Goal: Task Accomplishment & Management: Manage account settings

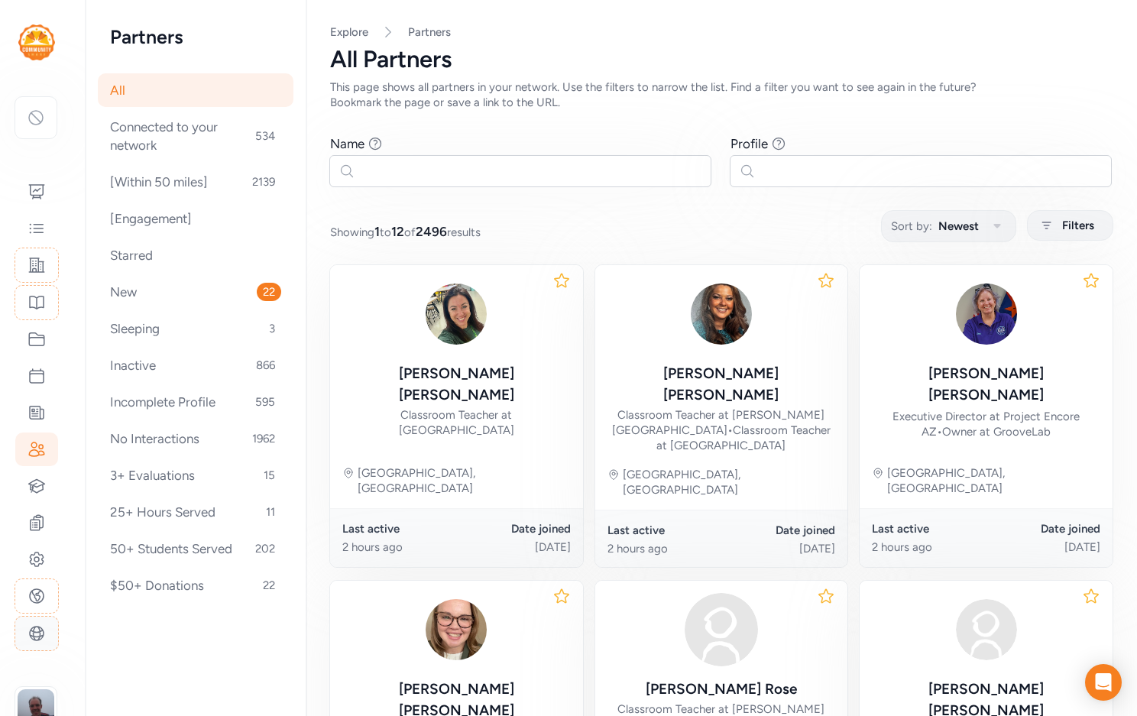
click at [37, 625] on icon at bounding box center [37, 634] width 18 height 18
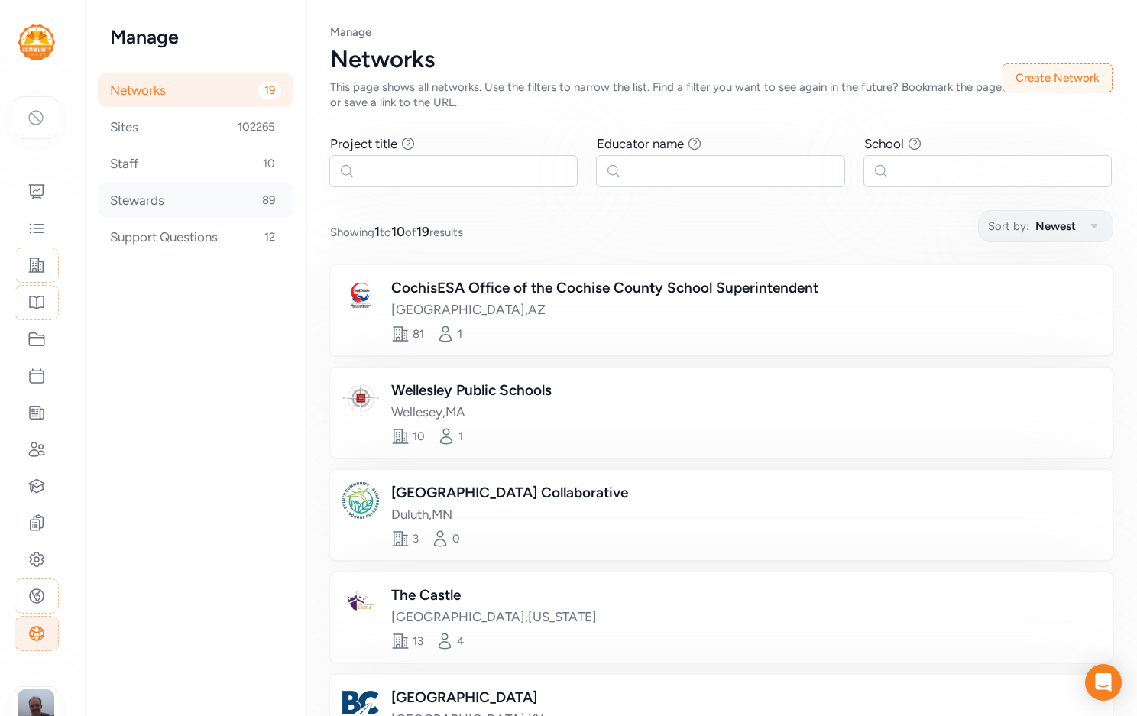
click at [185, 193] on div "Stewards 89" at bounding box center [196, 200] width 196 height 34
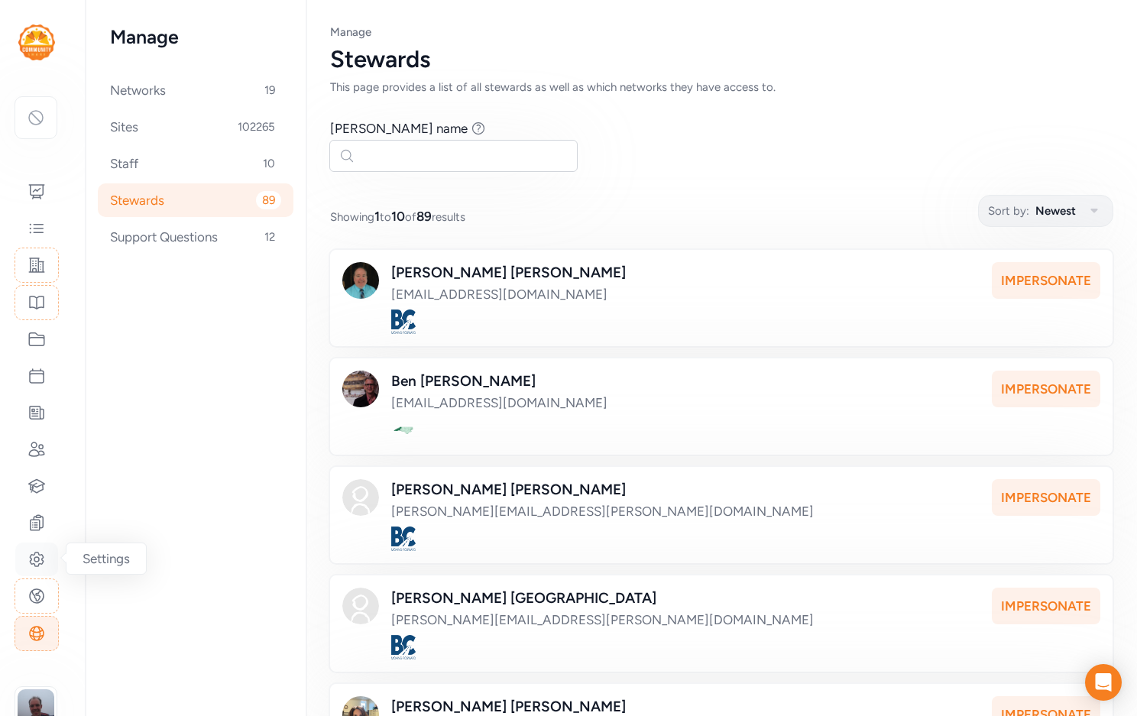
click at [34, 550] on icon at bounding box center [37, 559] width 18 height 18
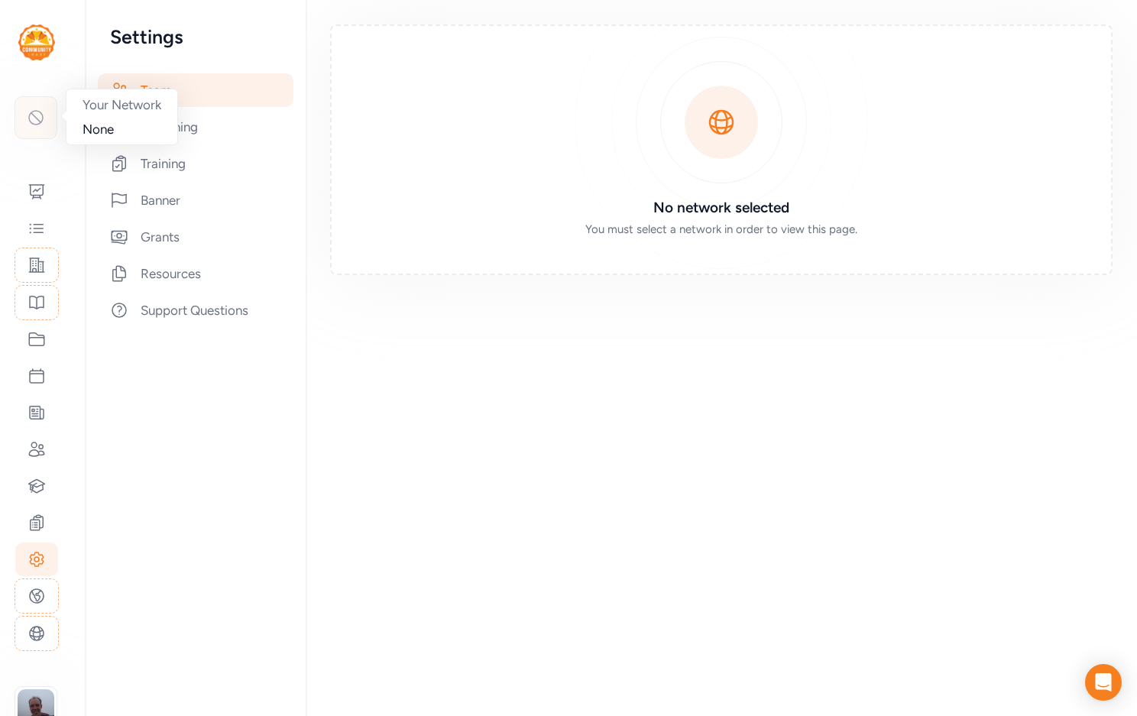
click at [34, 109] on icon at bounding box center [36, 118] width 18 height 18
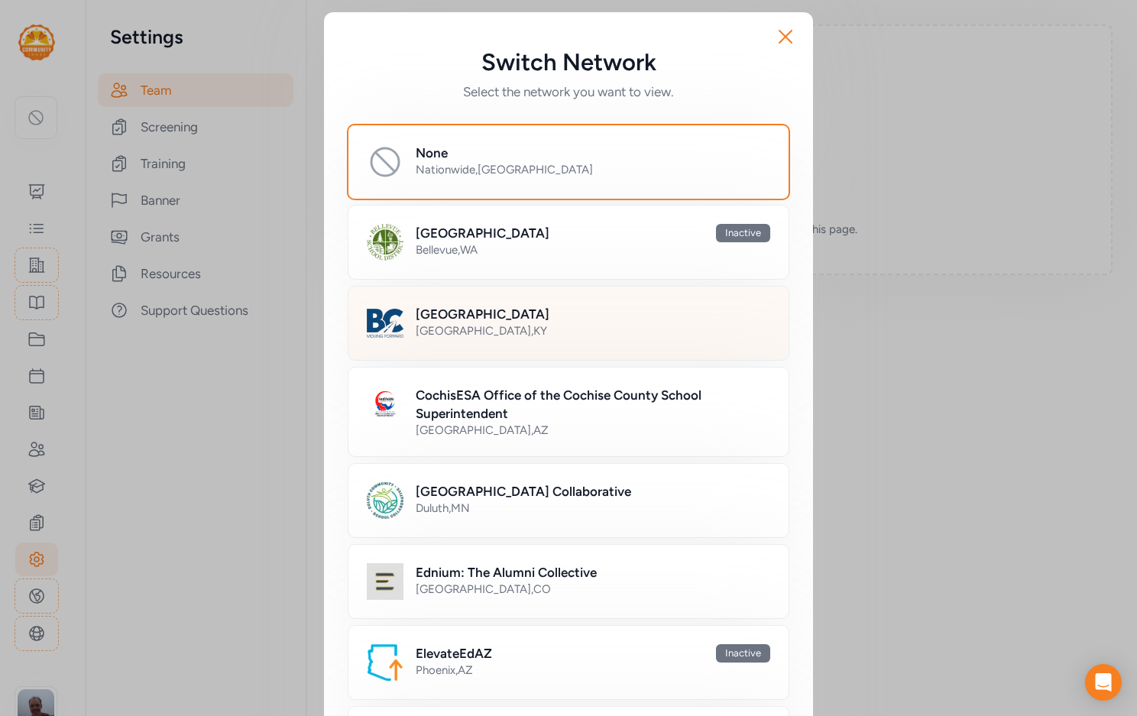
click at [527, 319] on h2 "Bullitt County Public Schools" at bounding box center [483, 314] width 134 height 18
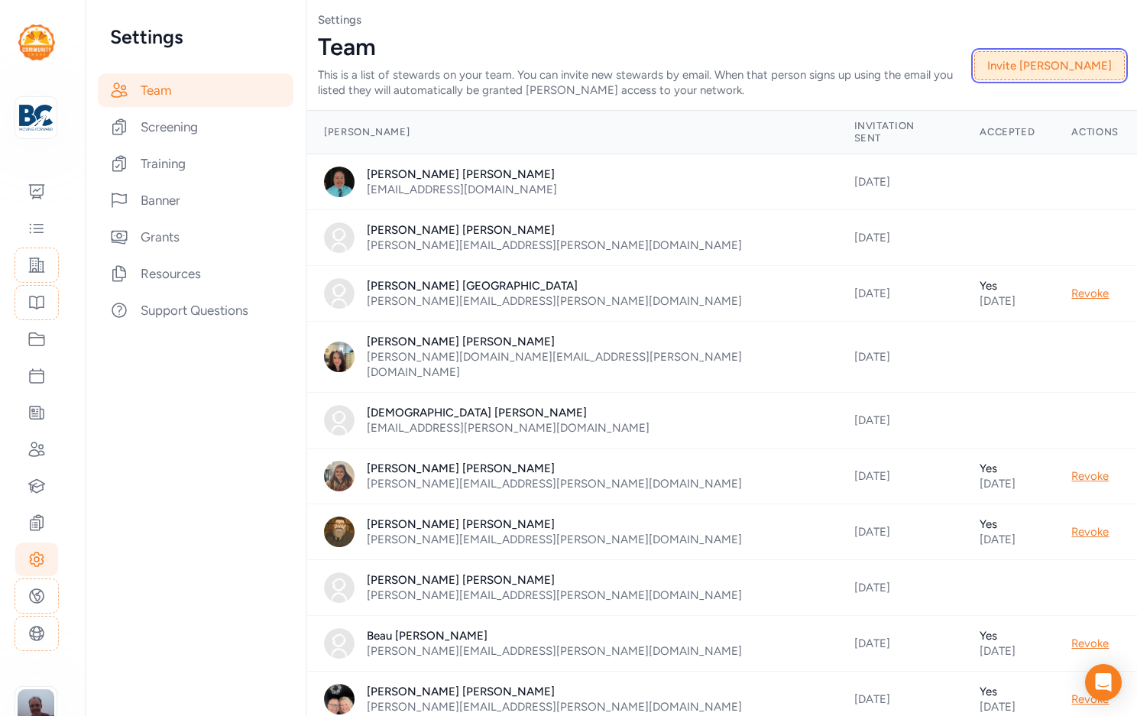
click at [1056, 63] on button "Invite Steward" at bounding box center [1050, 65] width 151 height 29
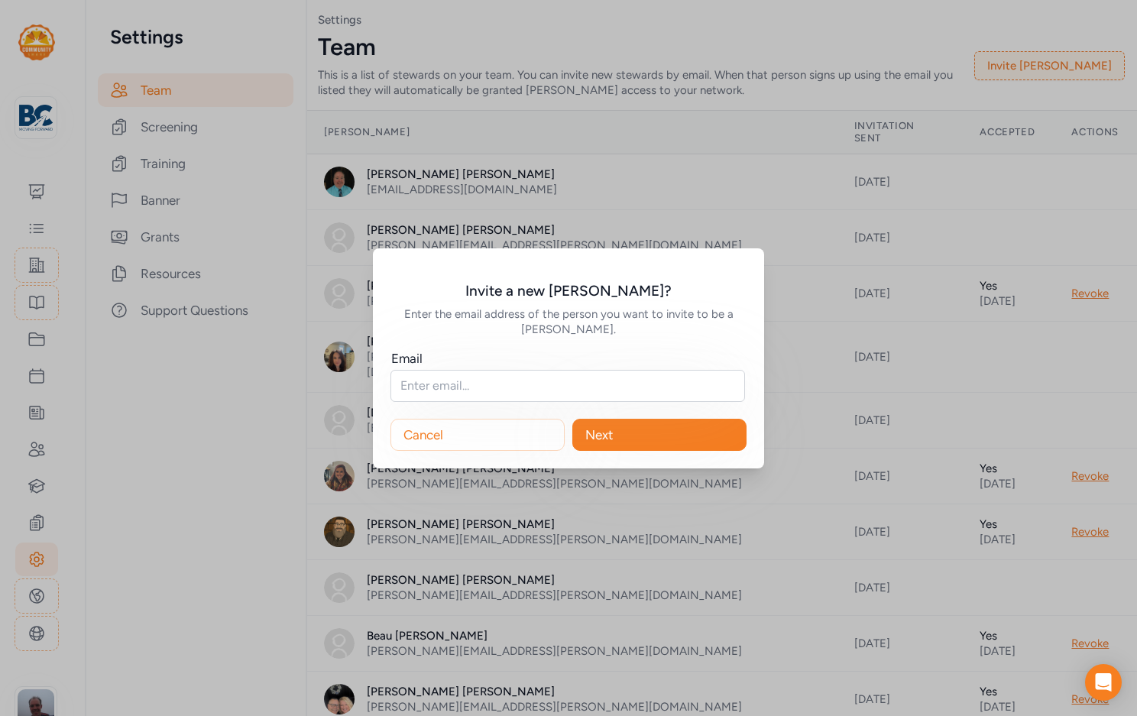
click at [597, 141] on div "Invite a new steward? Enter the email address of the person you want to invite …" at bounding box center [568, 358] width 1137 height 716
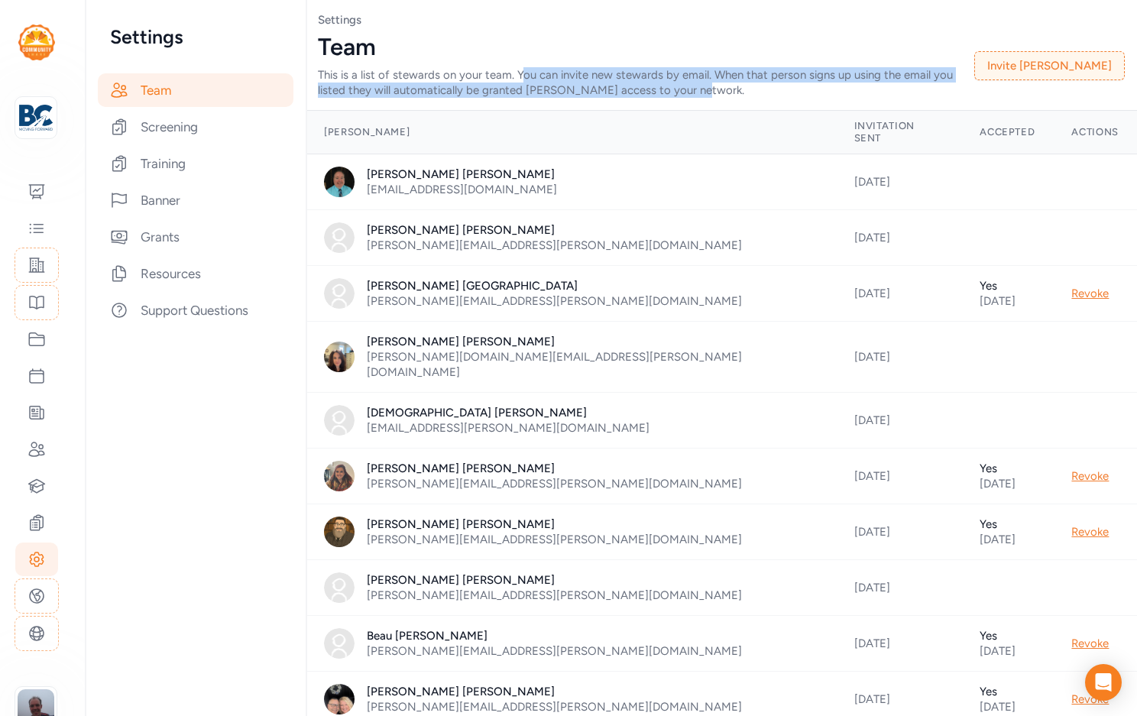
drag, startPoint x: 656, startPoint y: 92, endPoint x: 512, endPoint y: 73, distance: 145.0
click at [512, 73] on div "This is a list of stewards on your team. You can invite new stewards by email. …" at bounding box center [646, 82] width 657 height 31
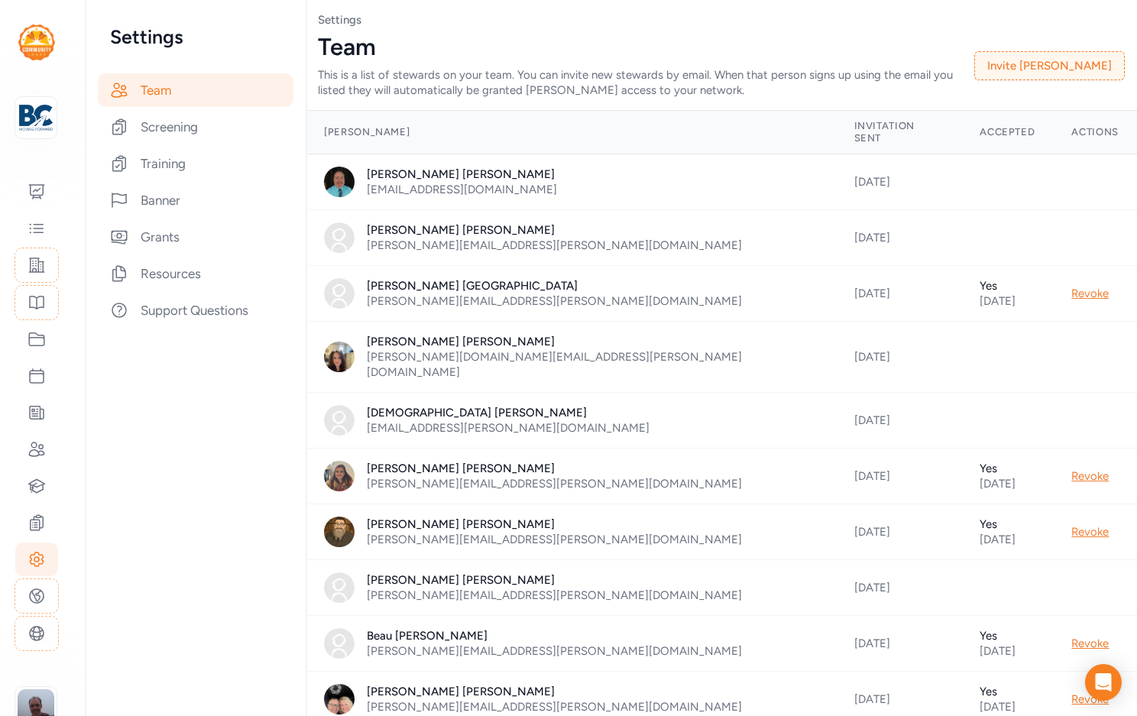
click at [502, 76] on div "This is a list of stewards on your team. You can invite new stewards by email. …" at bounding box center [646, 82] width 657 height 31
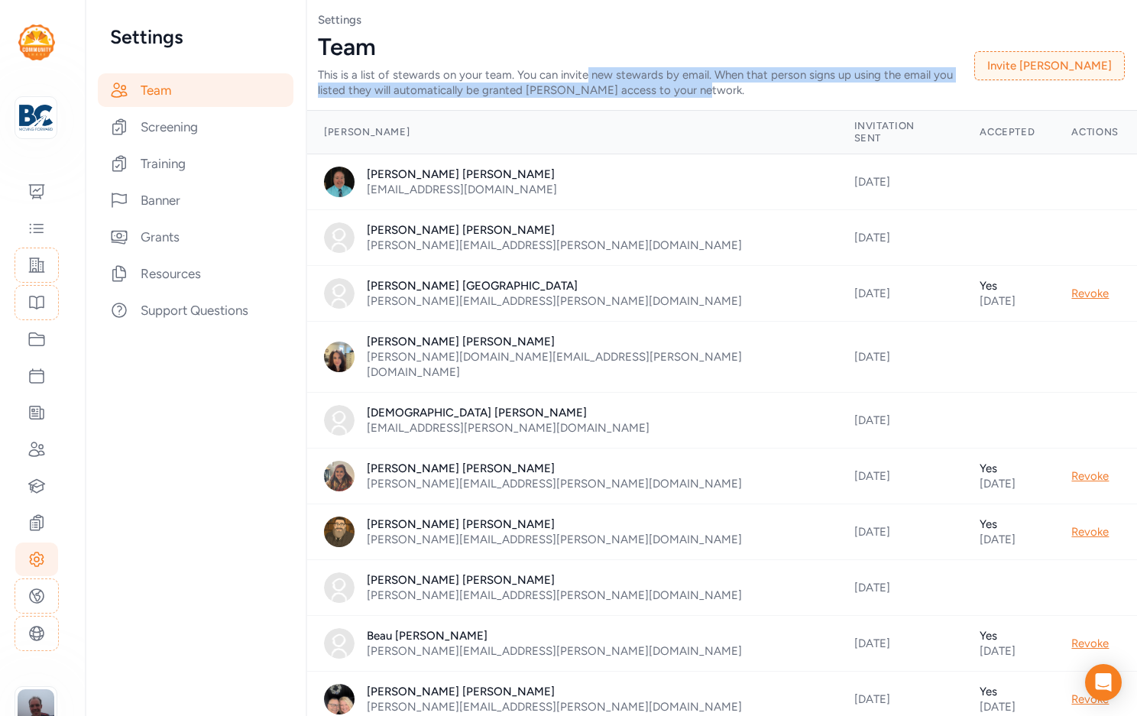
drag, startPoint x: 655, startPoint y: 91, endPoint x: 574, endPoint y: 76, distance: 82.3
click at [574, 76] on div "This is a list of stewards on your team. You can invite new stewards by email. …" at bounding box center [646, 82] width 657 height 31
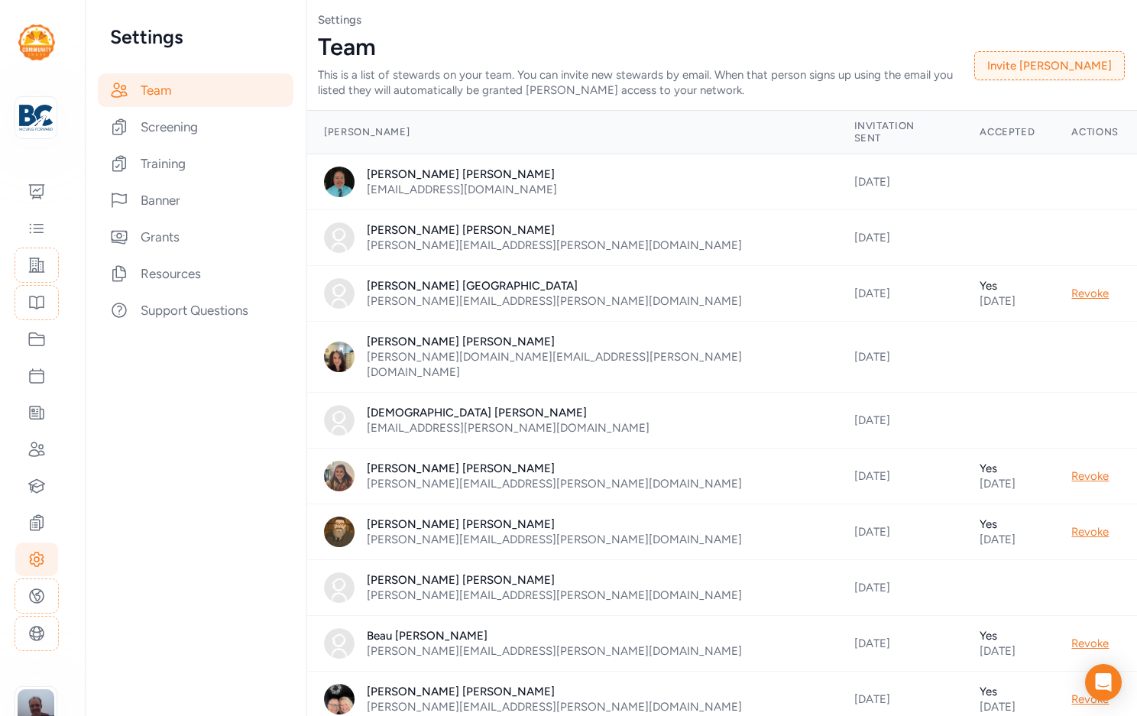
click at [553, 77] on div "This is a list of stewards on your team. You can invite new stewards by email. …" at bounding box center [646, 82] width 657 height 31
click at [1077, 67] on button "Invite Steward" at bounding box center [1050, 65] width 151 height 29
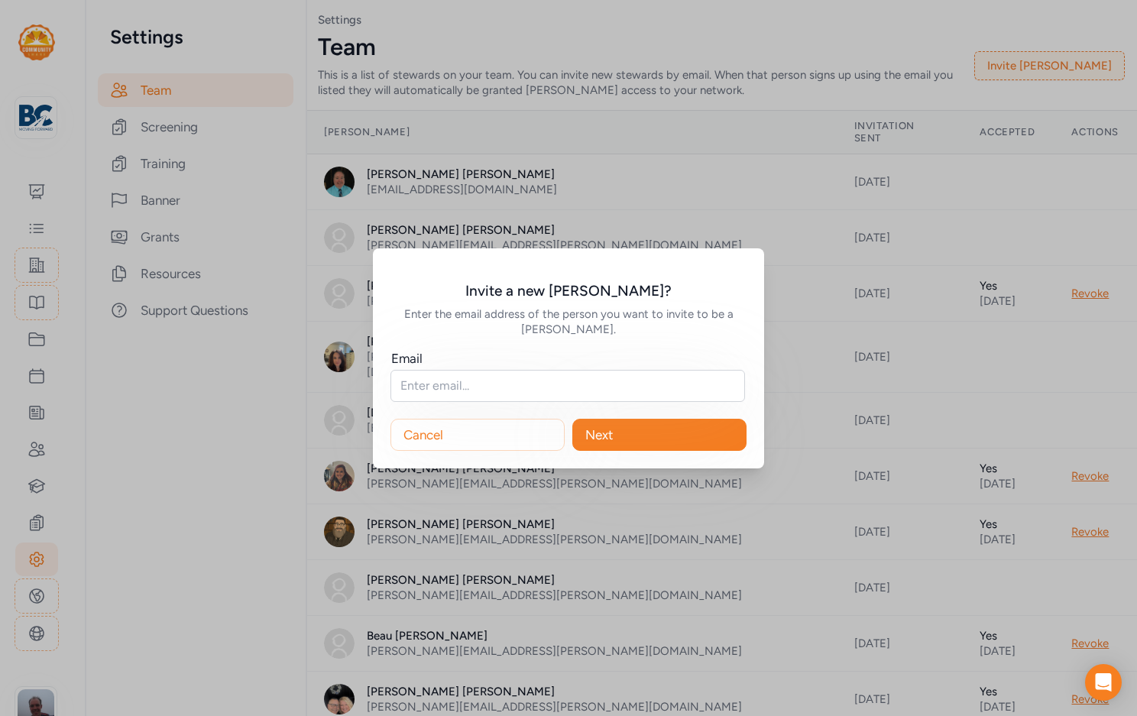
click at [825, 65] on div "Invite a new steward? Enter the email address of the person you want to invite …" at bounding box center [568, 358] width 1137 height 716
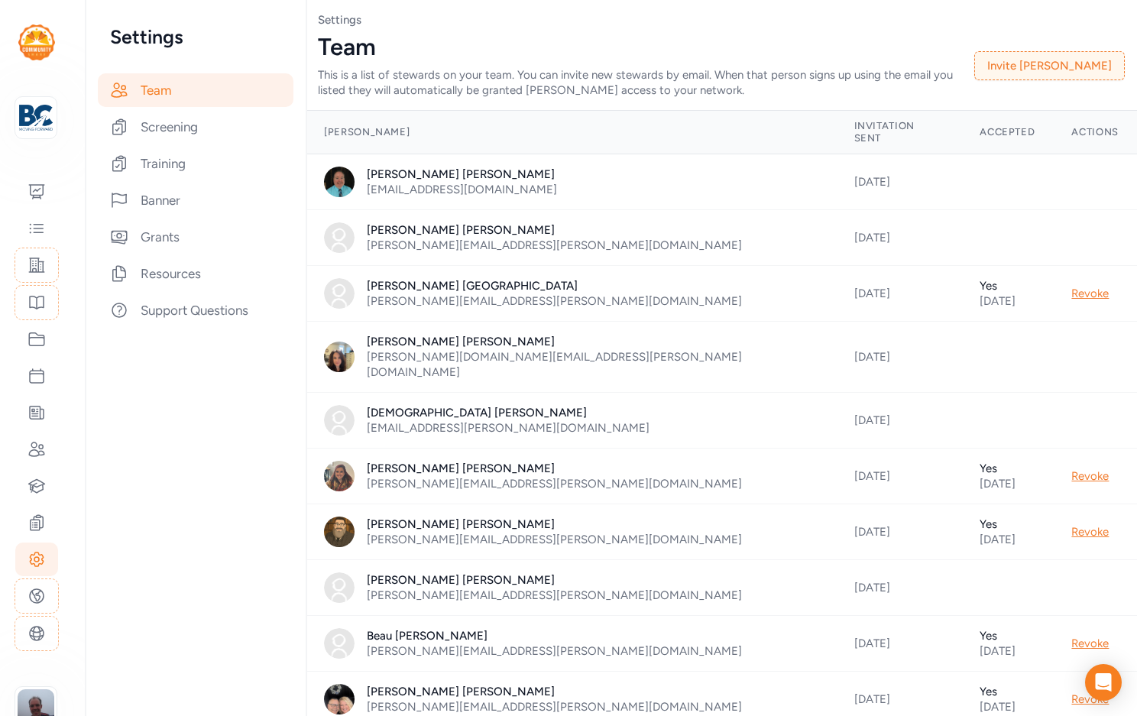
click at [765, 82] on div "This is a list of stewards on your team. You can invite new stewards by email. …" at bounding box center [646, 82] width 657 height 31
click at [1054, 77] on button "Invite Steward" at bounding box center [1050, 65] width 151 height 29
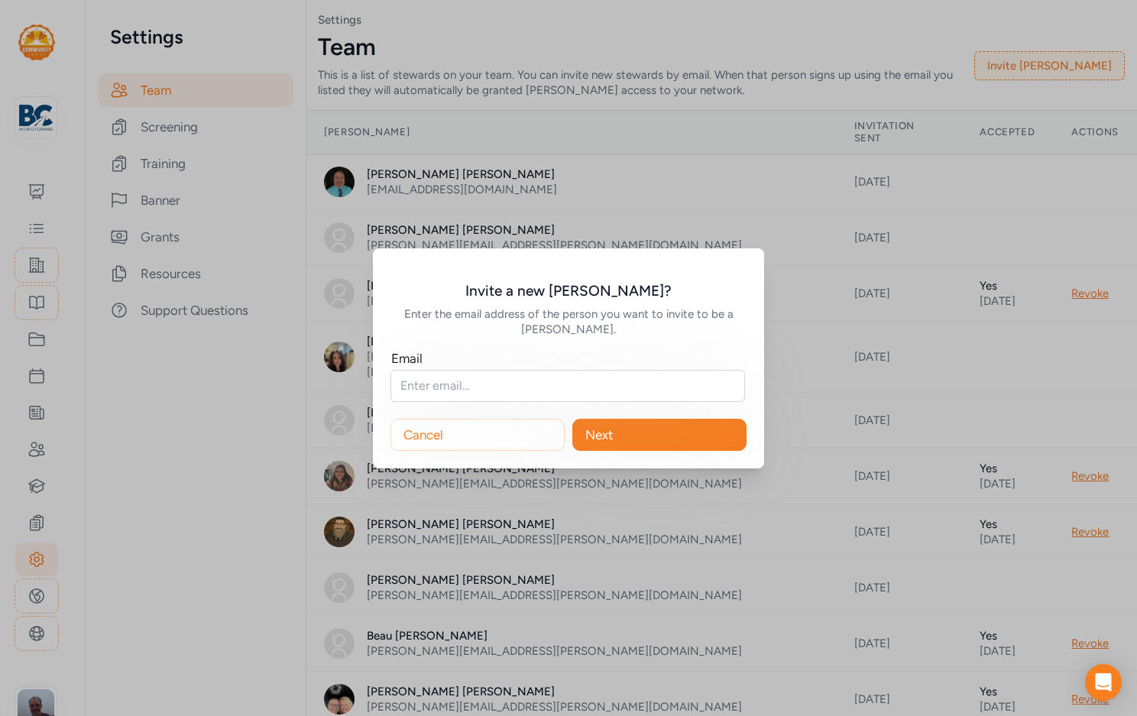
click at [676, 88] on div "Invite a new steward? Enter the email address of the person you want to invite …" at bounding box center [568, 358] width 1137 height 716
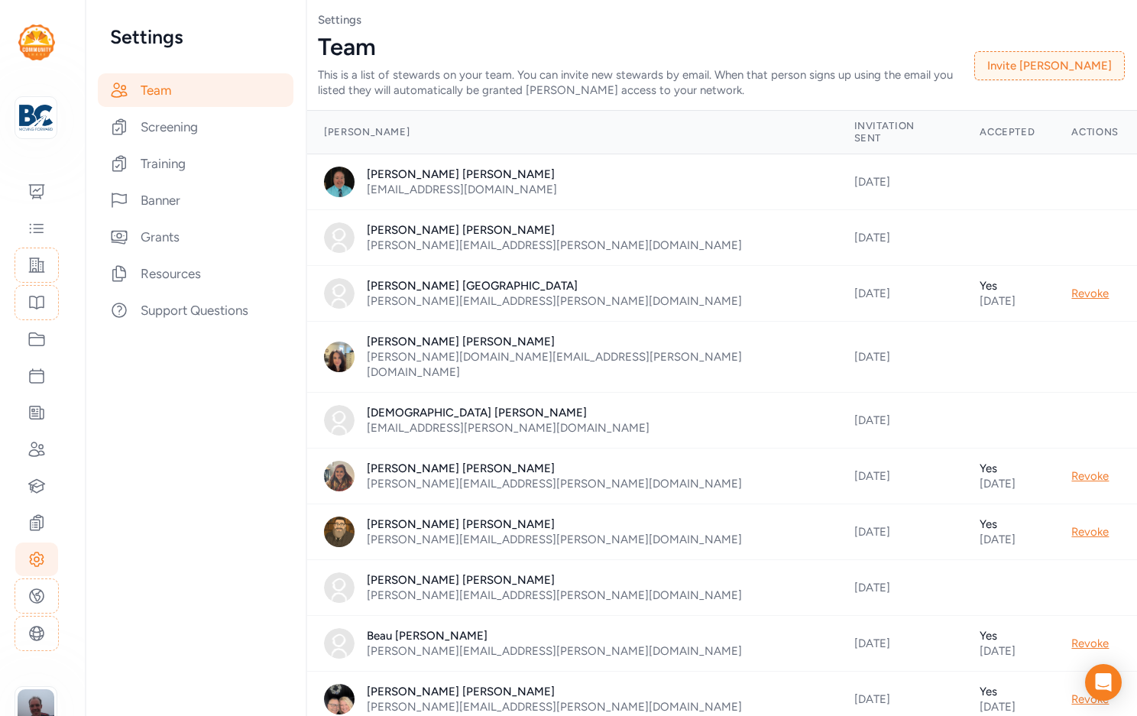
click at [459, 177] on div "Adam Watson awatson@ovec.org" at bounding box center [571, 182] width 494 height 31
drag, startPoint x: 465, startPoint y: 177, endPoint x: 407, endPoint y: 177, distance: 57.3
click at [407, 177] on div "Adam Watson awatson@ovec.org" at bounding box center [571, 182] width 494 height 31
copy div "ovec.org"
click at [589, 190] on td "Adam Watson awatson@ovec.org" at bounding box center [571, 182] width 531 height 56
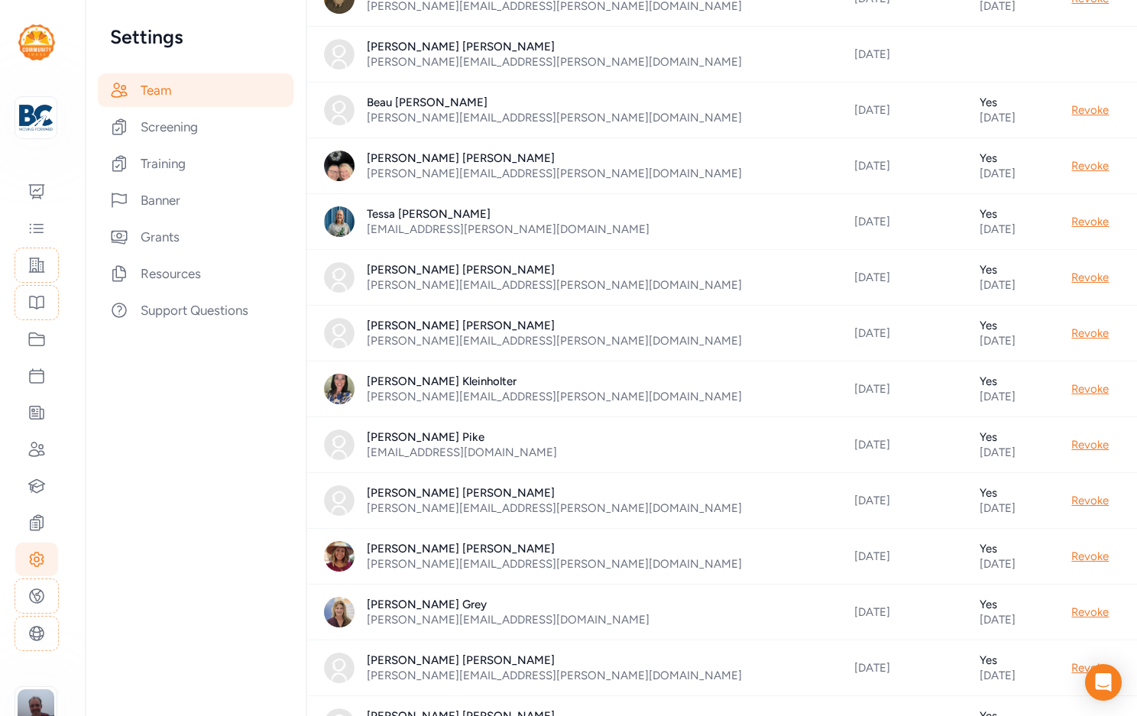
scroll to position [745, 0]
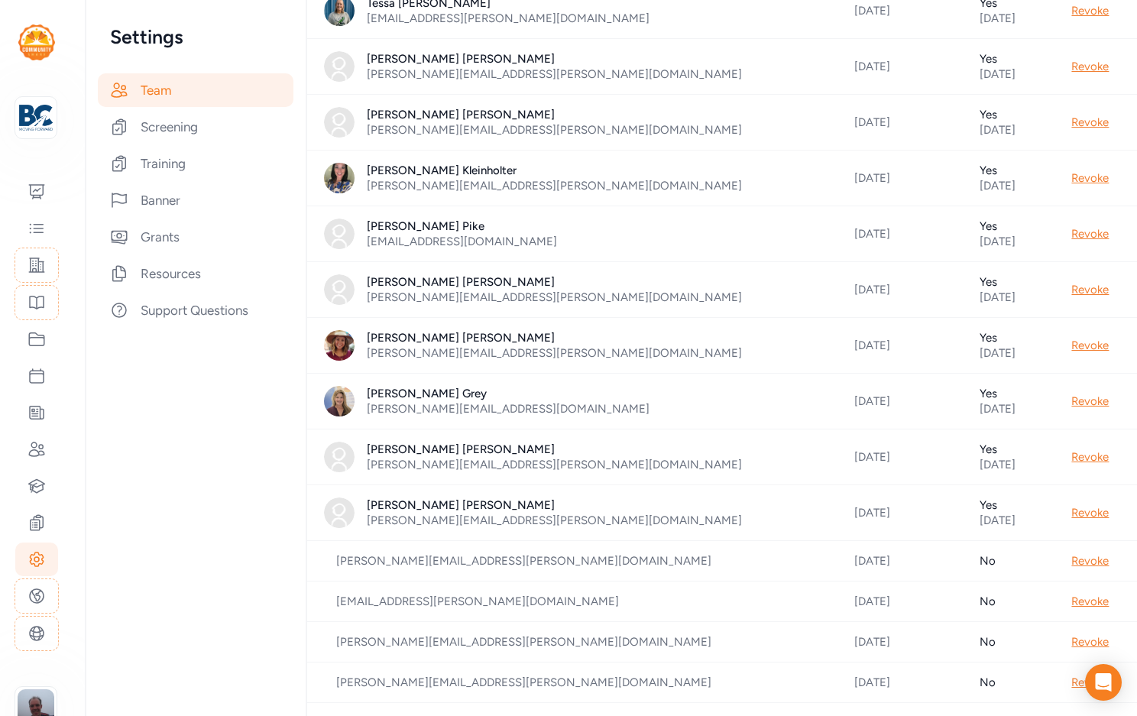
click at [336, 553] on div "troy.kolb@bullitt.kyschools.us" at bounding box center [523, 560] width 375 height 15
copy div "troy"
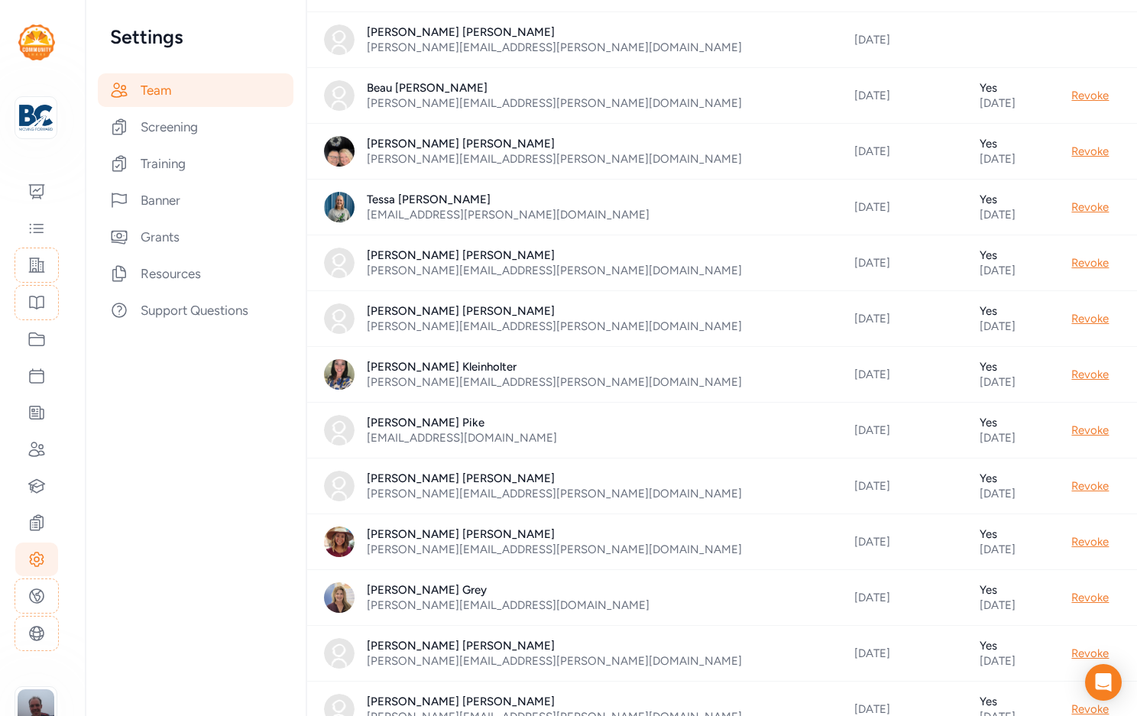
scroll to position [0, 0]
